Goal: Information Seeking & Learning: Learn about a topic

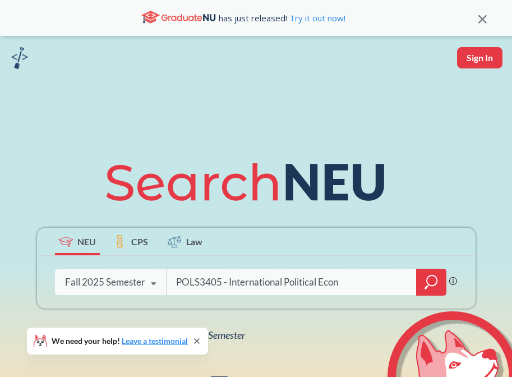
type input "POLS3405 - International Political Econ"
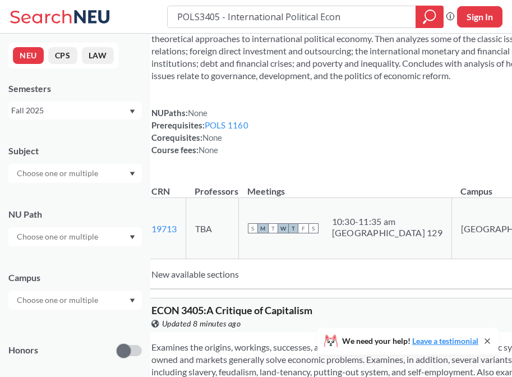
scroll to position [90, 0]
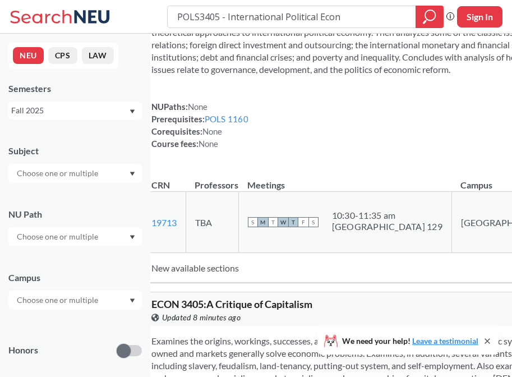
click at [113, 113] on div "Fall 2025" at bounding box center [69, 110] width 117 height 12
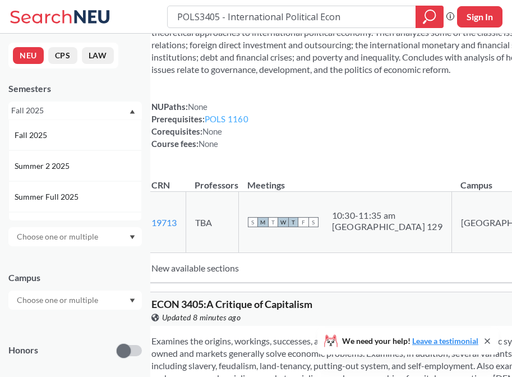
click at [231, 124] on link "POLS 1160" at bounding box center [227, 119] width 44 height 10
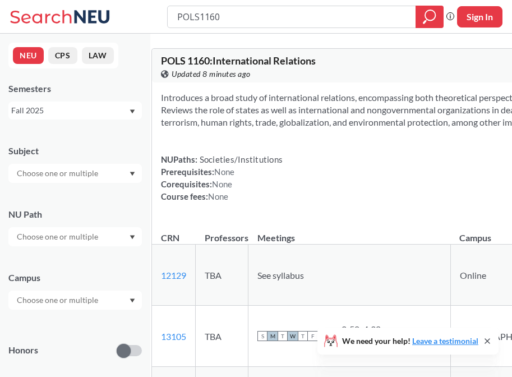
type input "POLS3405 - International Political Econ"
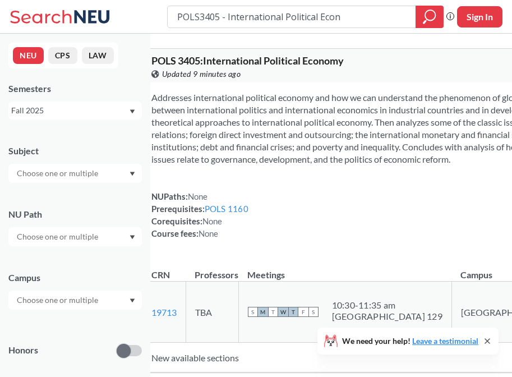
scroll to position [90, 0]
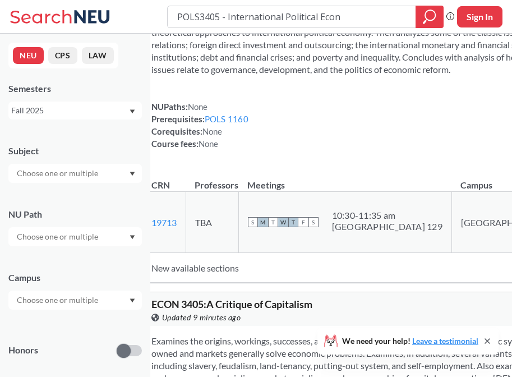
click at [91, 114] on div "Fall 2025" at bounding box center [69, 110] width 117 height 12
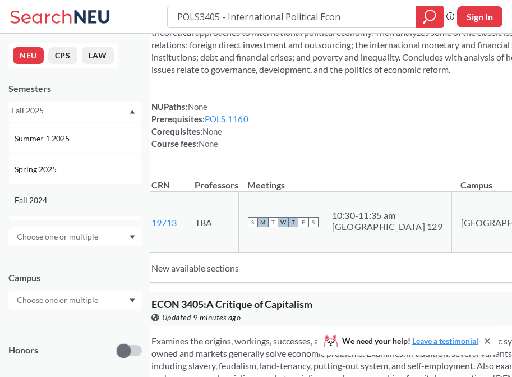
click at [52, 198] on div "Fall 2024" at bounding box center [78, 200] width 127 height 12
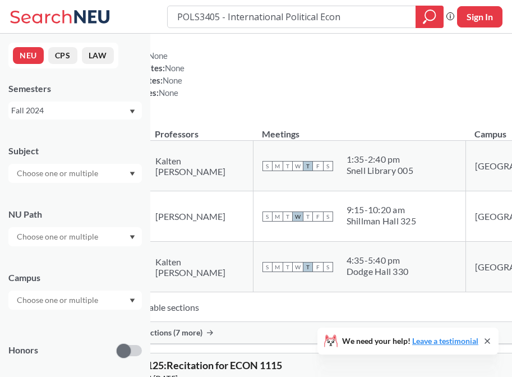
scroll to position [81, 0]
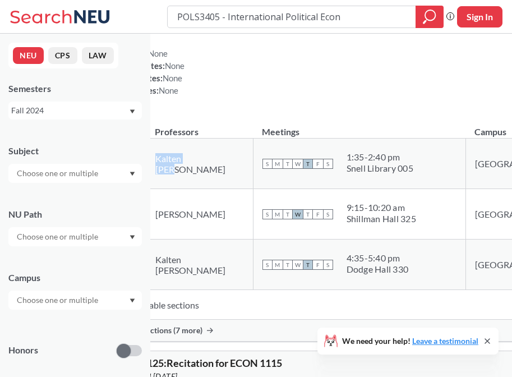
drag, startPoint x: 209, startPoint y: 163, endPoint x: 256, endPoint y: 163, distance: 47.1
click at [253, 163] on td "Kalten [PERSON_NAME]" at bounding box center [199, 164] width 107 height 51
drag, startPoint x: 209, startPoint y: 162, endPoint x: 274, endPoint y: 162, distance: 65.1
click at [253, 162] on td "Kalten [PERSON_NAME]" at bounding box center [199, 164] width 107 height 51
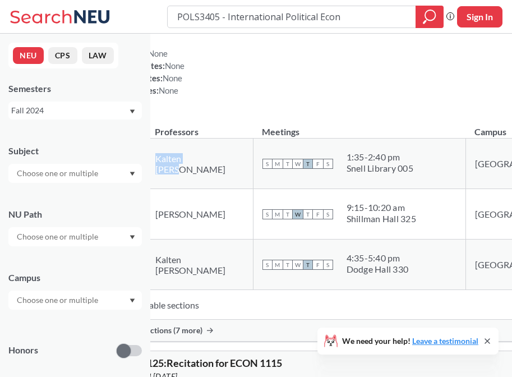
copy td "Kalten [PERSON_NAME]"
drag, startPoint x: 208, startPoint y: 211, endPoint x: 258, endPoint y: 226, distance: 52.0
click at [253, 226] on td "[PERSON_NAME]" at bounding box center [199, 214] width 107 height 51
copy td "[PERSON_NAME]"
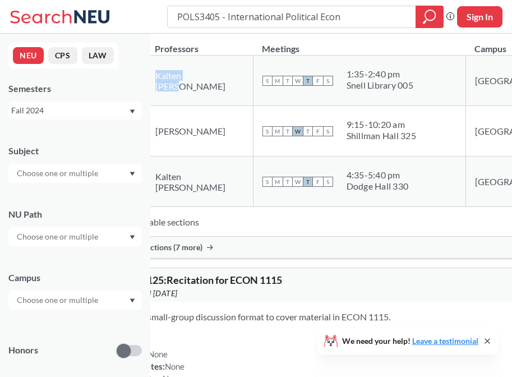
scroll to position [183, 0]
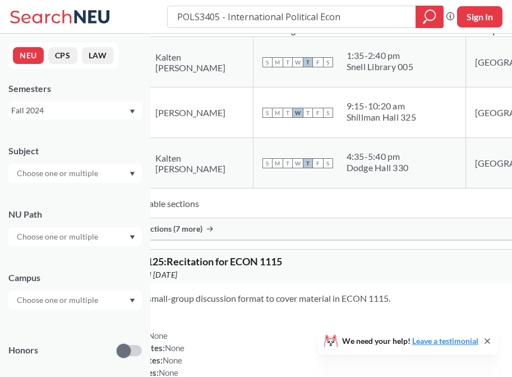
click at [213, 228] on icon at bounding box center [210, 228] width 6 height 5
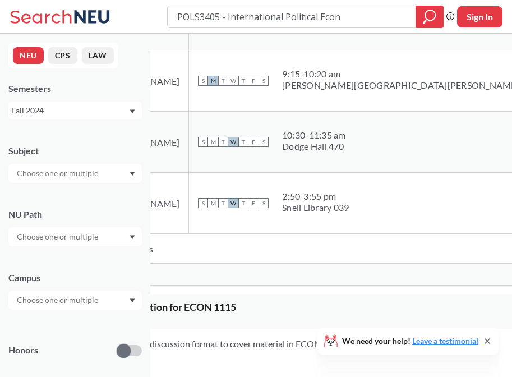
scroll to position [612, 0]
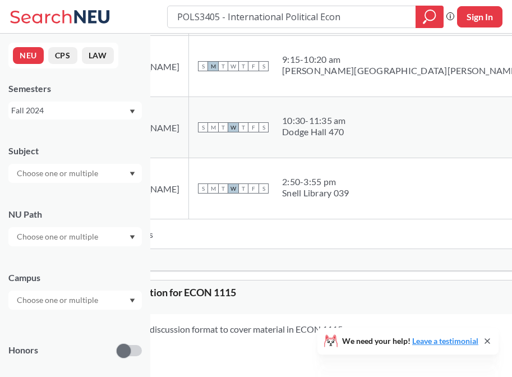
click at [58, 111] on div "Fall 2024" at bounding box center [69, 110] width 117 height 12
click at [64, 175] on div "Spring 2024" at bounding box center [78, 174] width 127 height 12
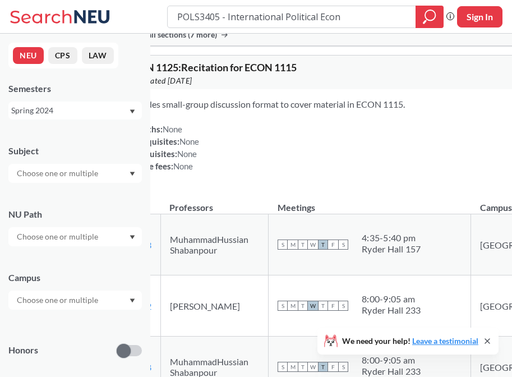
scroll to position [375, 0]
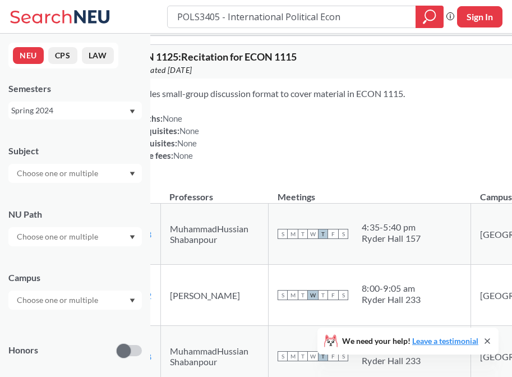
drag, startPoint x: 221, startPoint y: 20, endPoint x: 388, endPoint y: 20, distance: 167.2
click at [388, 20] on input "POLS3405 - International Political Econ" at bounding box center [292, 16] width 232 height 19
type input "POLS3405"
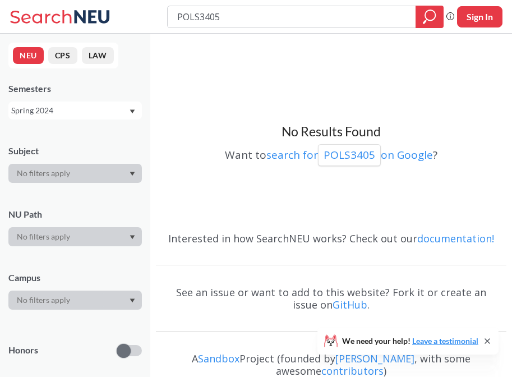
click at [34, 108] on div "Spring 2024" at bounding box center [69, 110] width 117 height 12
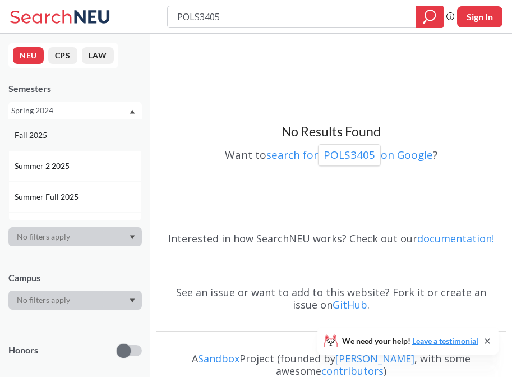
click at [48, 143] on div "Fall 2025" at bounding box center [75, 135] width 134 height 31
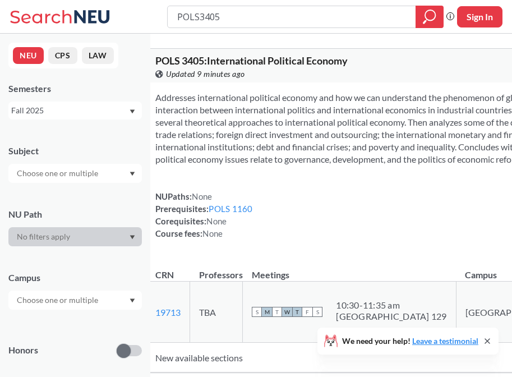
click at [57, 111] on div "Fall 2025" at bounding box center [69, 110] width 117 height 12
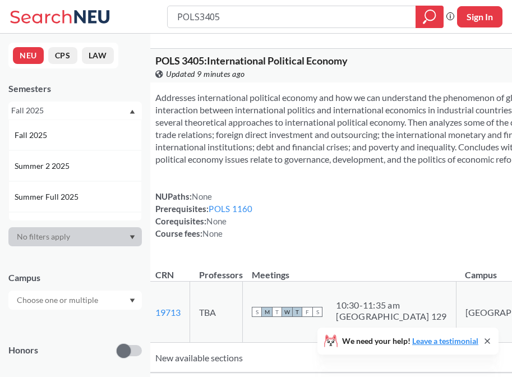
click at [279, 163] on section "Addresses international political economy and how we can understand the phenome…" at bounding box center [406, 128] width 502 height 74
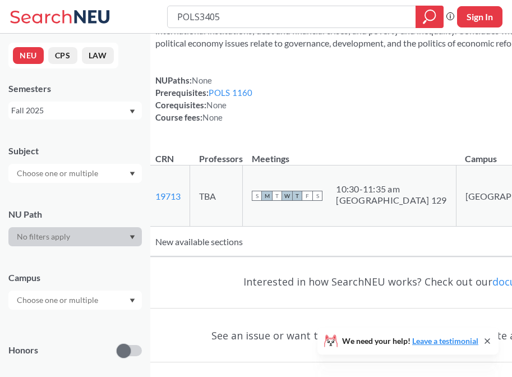
scroll to position [123, 0]
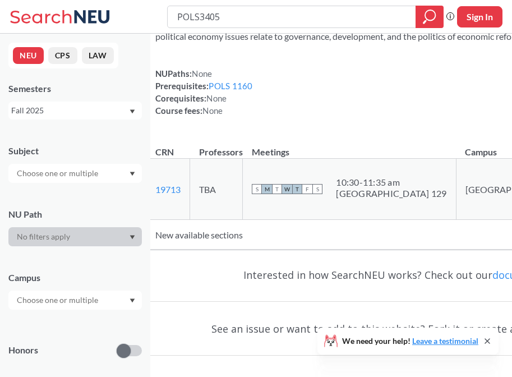
click at [67, 108] on div "Fall 2025" at bounding box center [69, 110] width 117 height 12
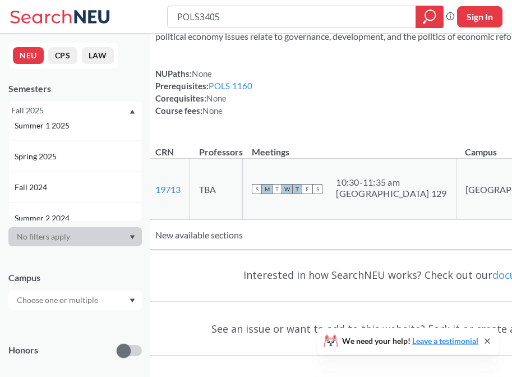
scroll to position [105, 0]
click at [54, 154] on span "Spring 2025" at bounding box center [37, 153] width 44 height 12
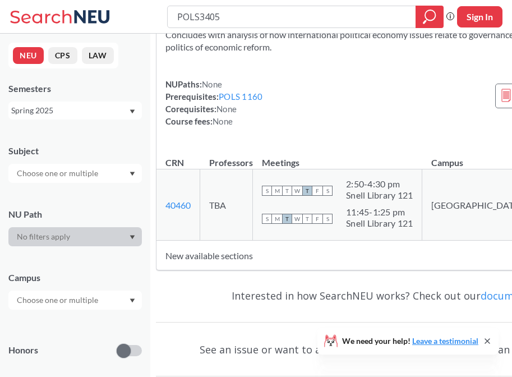
scroll to position [126, 0]
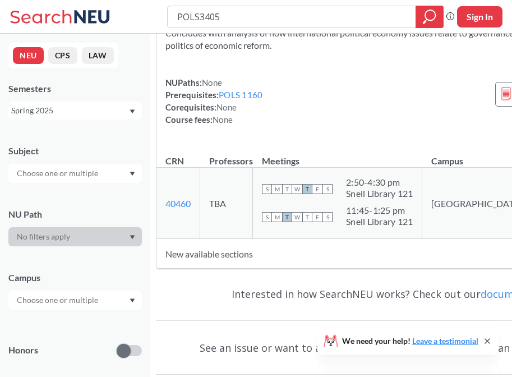
click at [45, 109] on div "Spring 2025" at bounding box center [69, 110] width 117 height 12
click at [63, 179] on div "Fall 2024" at bounding box center [78, 174] width 127 height 12
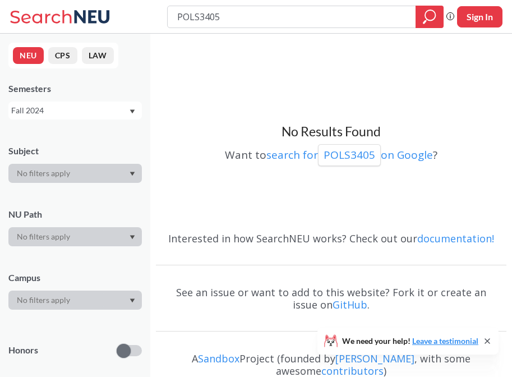
click at [61, 109] on div "Fall 2024" at bounding box center [69, 110] width 117 height 12
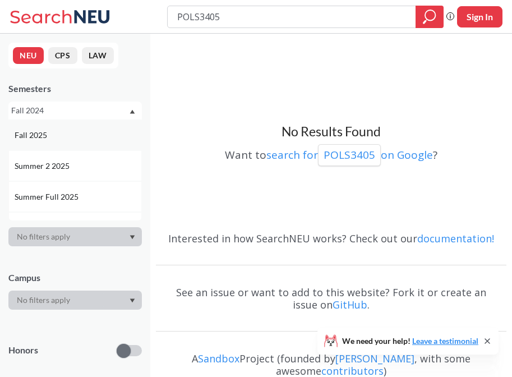
click at [58, 140] on div "Fall 2025" at bounding box center [78, 135] width 127 height 12
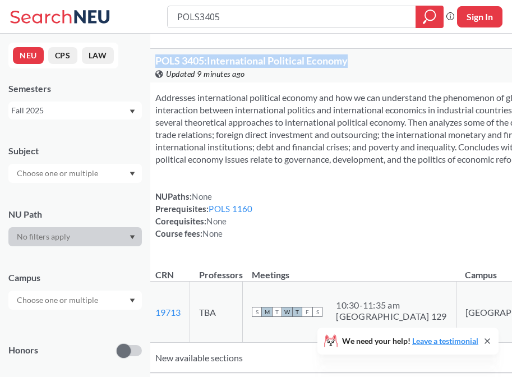
drag, startPoint x: 165, startPoint y: 63, endPoint x: 418, endPoint y: 62, distance: 253.1
click at [418, 62] on div "POLS 3405 : International Political Economy View this course on Banner. Updated…" at bounding box center [406, 66] width 520 height 34
copy span "POLS 3405 : International Political Economy"
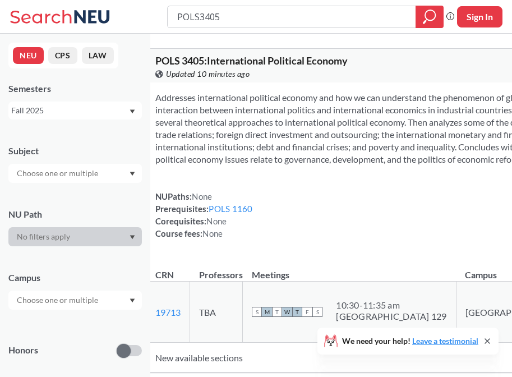
click at [91, 116] on div "Fall 2025" at bounding box center [69, 110] width 117 height 12
click at [44, 138] on span "Fall 2022" at bounding box center [32, 141] width 35 height 12
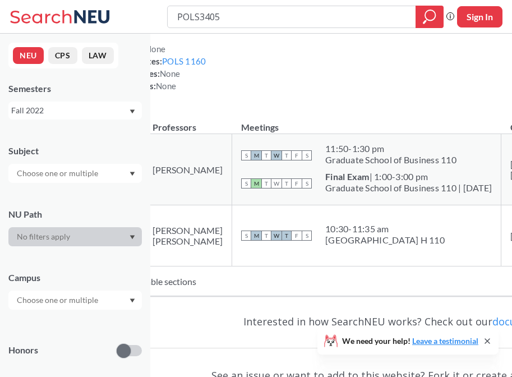
scroll to position [136, 0]
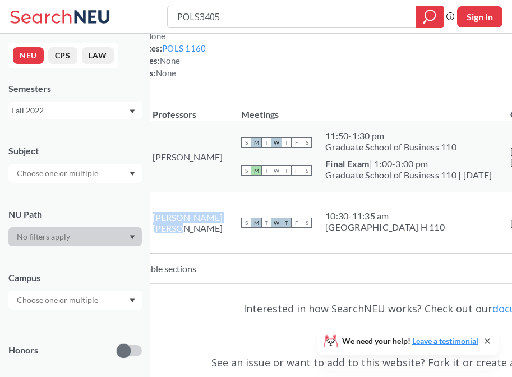
drag, startPoint x: 199, startPoint y: 222, endPoint x: 231, endPoint y: 247, distance: 40.8
click at [231, 247] on td "[PERSON_NAME] [PERSON_NAME]" at bounding box center [188, 222] width 89 height 61
copy td "[PERSON_NAME] [PERSON_NAME]"
